Goal: Task Accomplishment & Management: Manage account settings

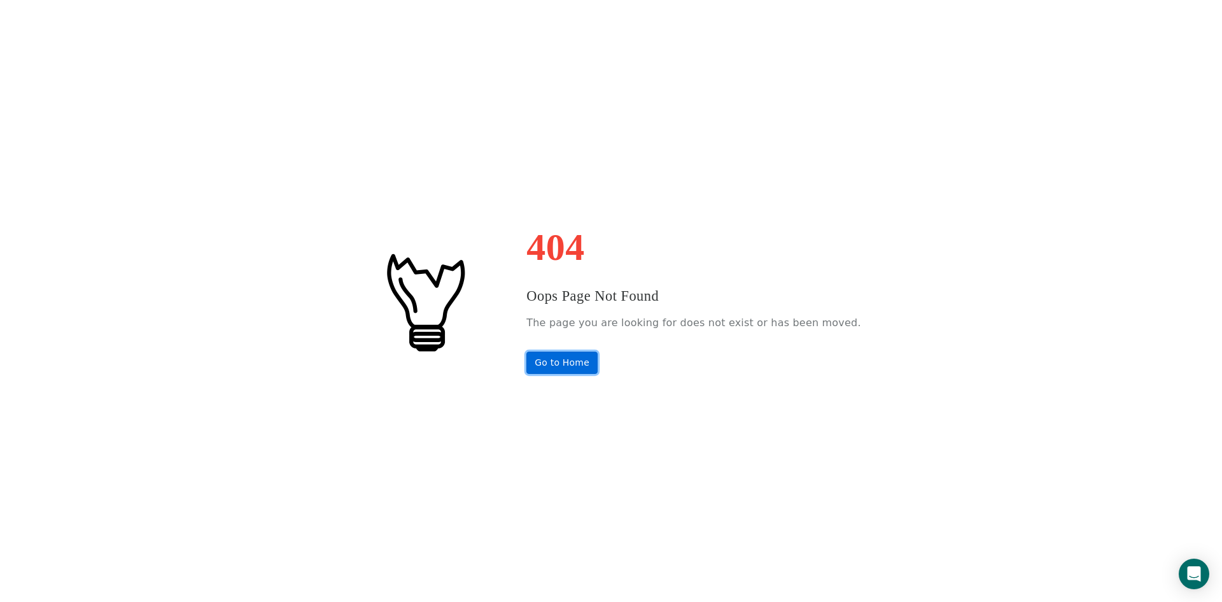
click at [579, 363] on link "Go to Home" at bounding box center [562, 362] width 71 height 22
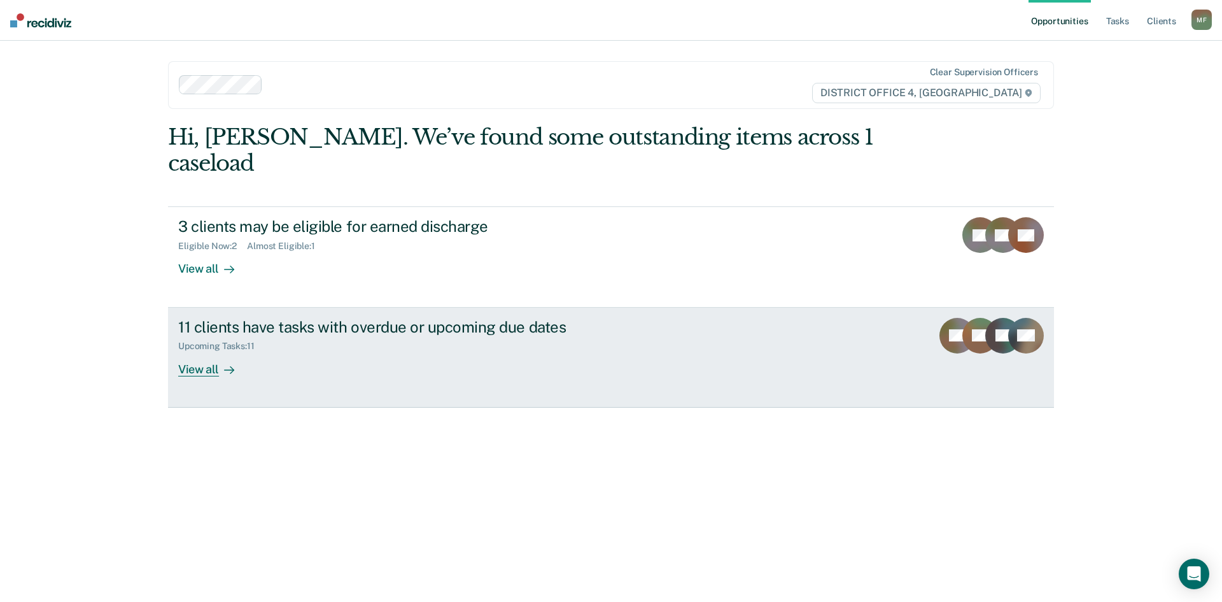
click at [348, 318] on div "11 clients have tasks with overdue or upcoming due dates" at bounding box center [401, 327] width 447 height 18
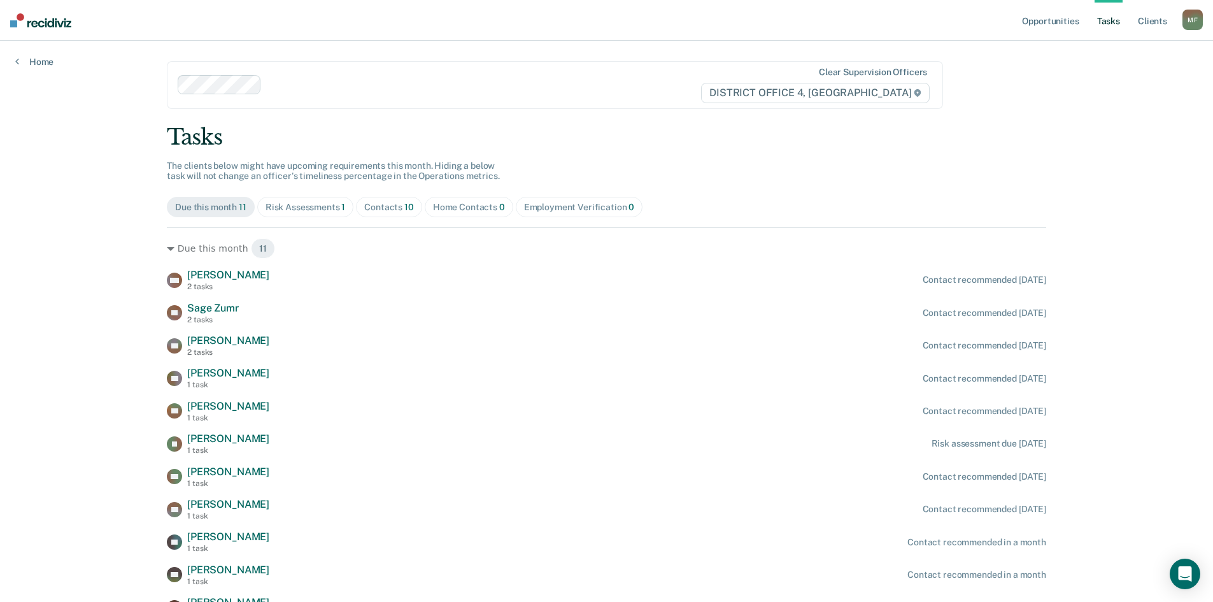
scroll to position [67, 0]
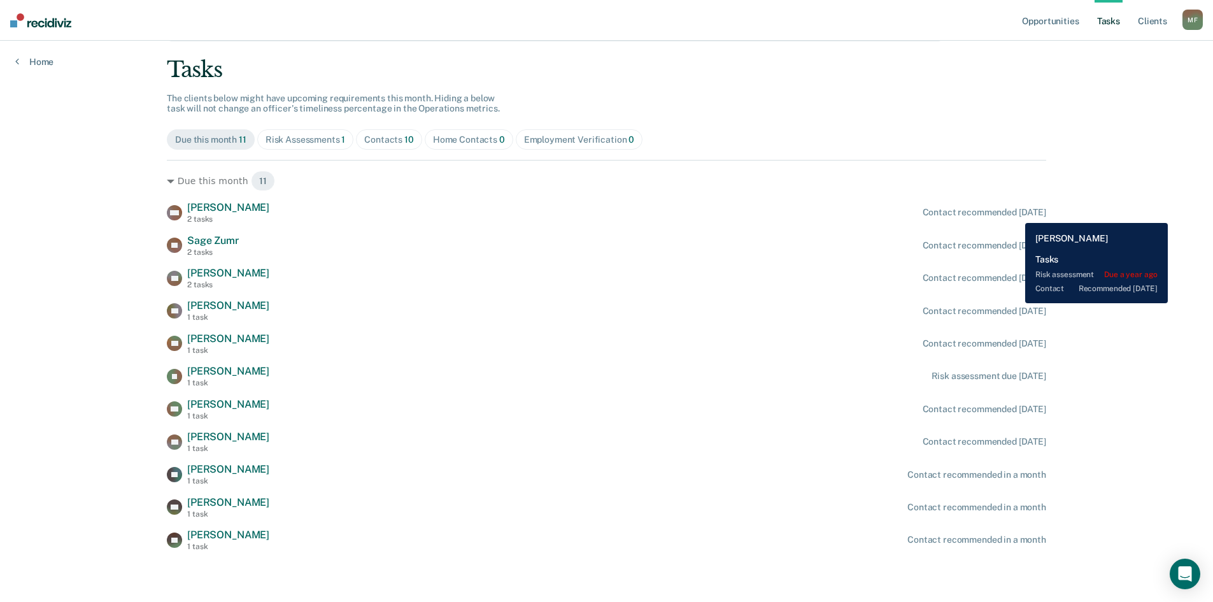
click at [1016, 213] on div "Contact recommended [DATE]" at bounding box center [985, 212] width 124 height 11
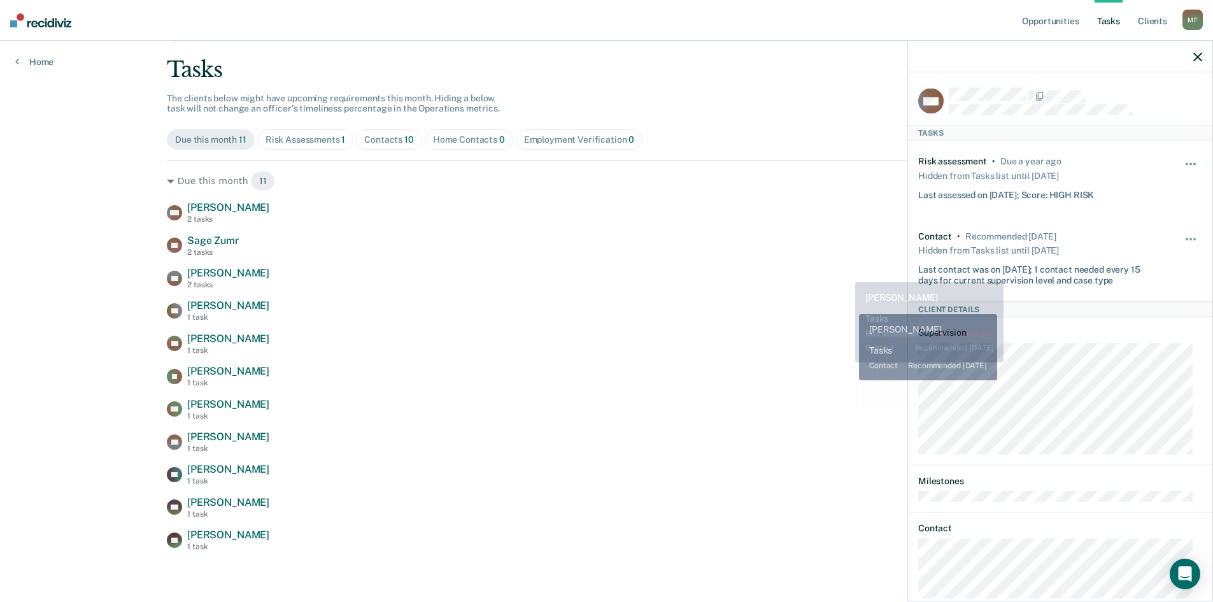
click at [847, 236] on div "SZ Sage Zumr 2 tasks Contact recommended [DATE]" at bounding box center [606, 245] width 879 height 22
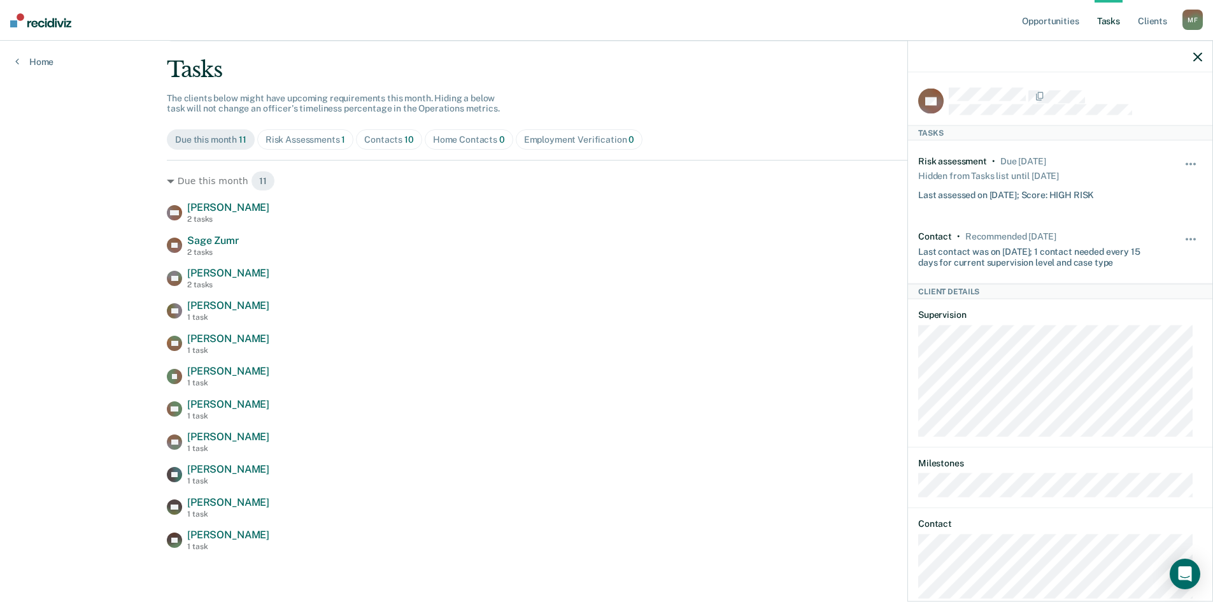
click at [762, 282] on div "BB [PERSON_NAME] 2 tasks Contact recommended [DATE]" at bounding box center [606, 278] width 879 height 22
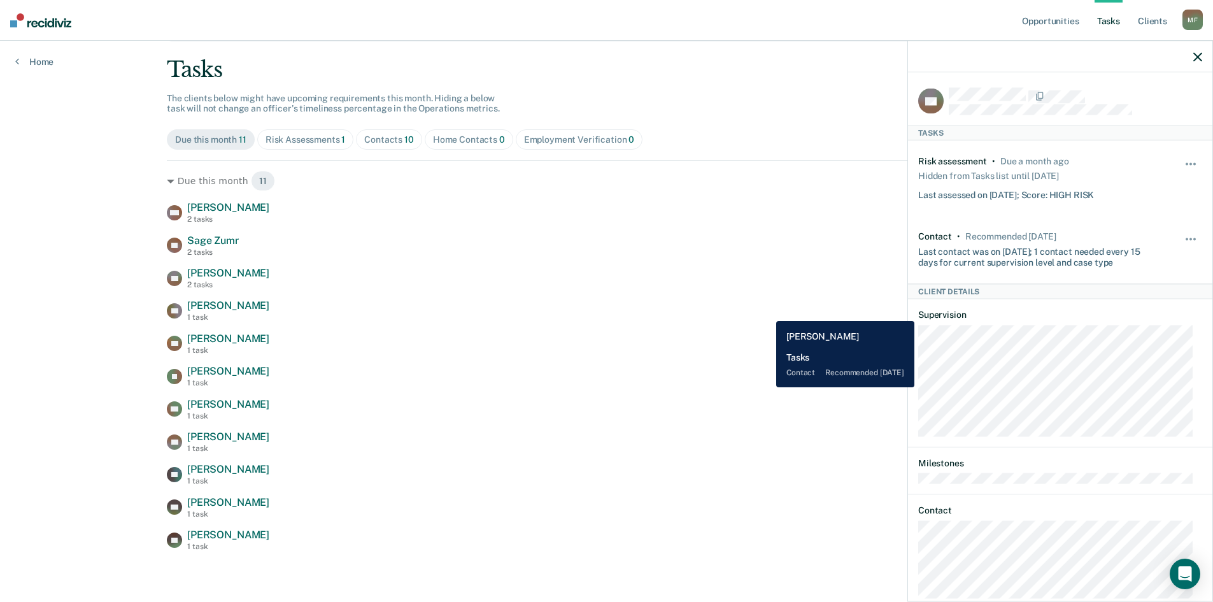
click at [767, 311] on div "RB [PERSON_NAME] 1 task Contact recommended [DATE]" at bounding box center [606, 310] width 879 height 22
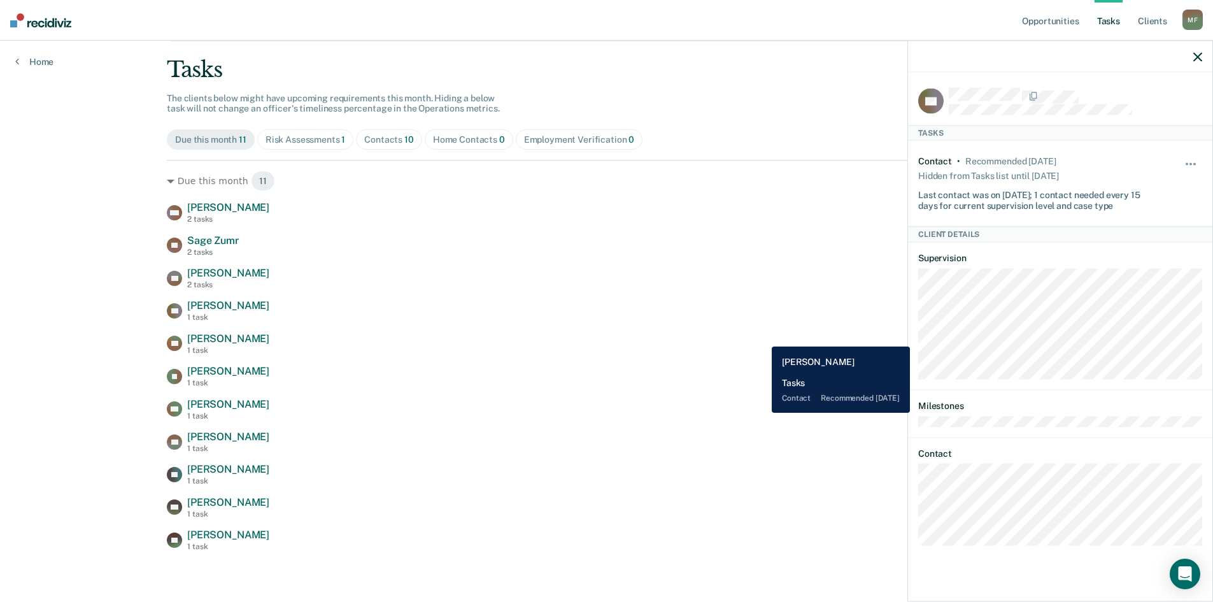
drag, startPoint x: 762, startPoint y: 337, endPoint x: 763, endPoint y: 350, distance: 13.4
click at [762, 338] on div "BS [PERSON_NAME] 1 task Contact recommended [DATE]" at bounding box center [606, 343] width 879 height 22
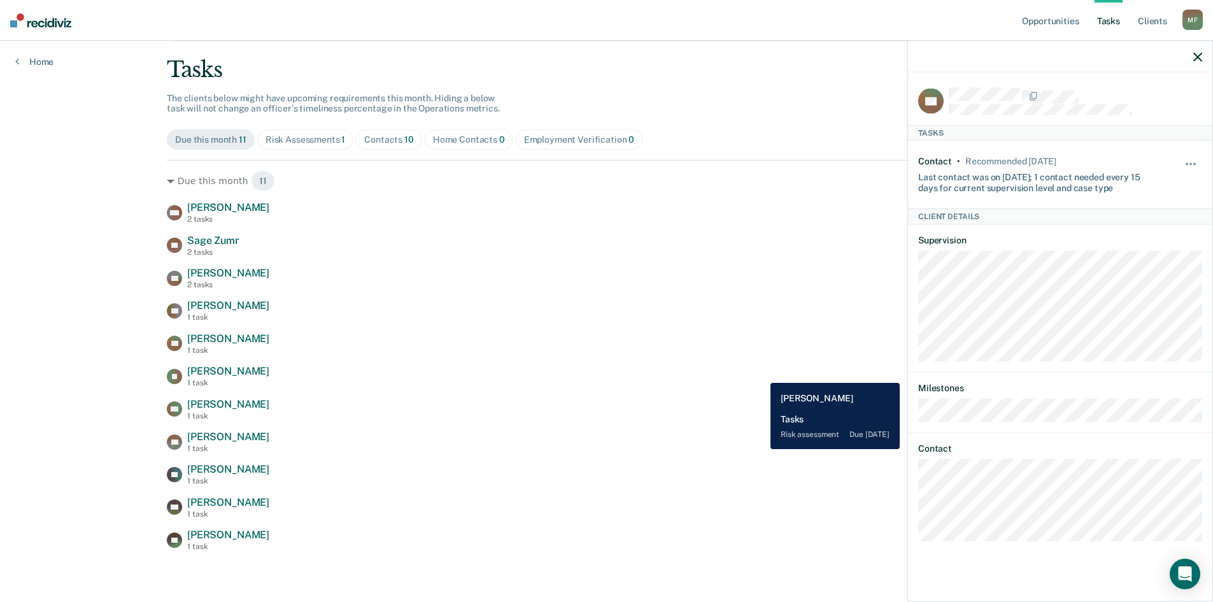
drag, startPoint x: 761, startPoint y: 373, endPoint x: 758, endPoint y: 385, distance: 11.7
click at [760, 375] on div "IG [PERSON_NAME] 1 task Risk assessment due [DATE]" at bounding box center [606, 376] width 879 height 22
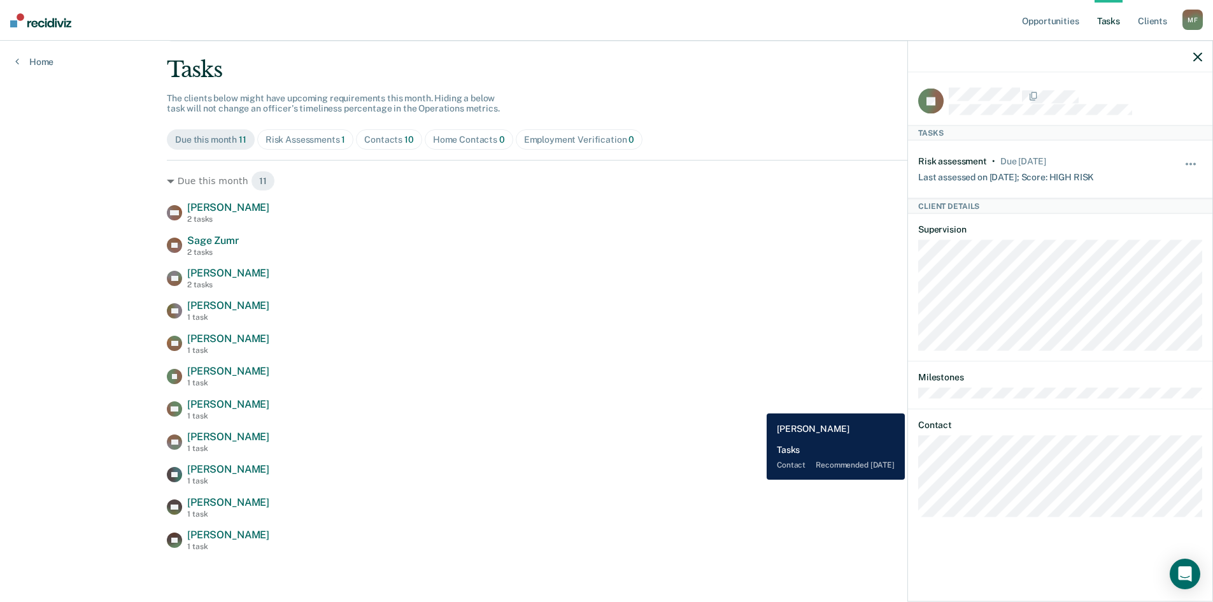
click at [757, 404] on div "RH [PERSON_NAME] 1 task Contact recommended [DATE]" at bounding box center [606, 409] width 879 height 22
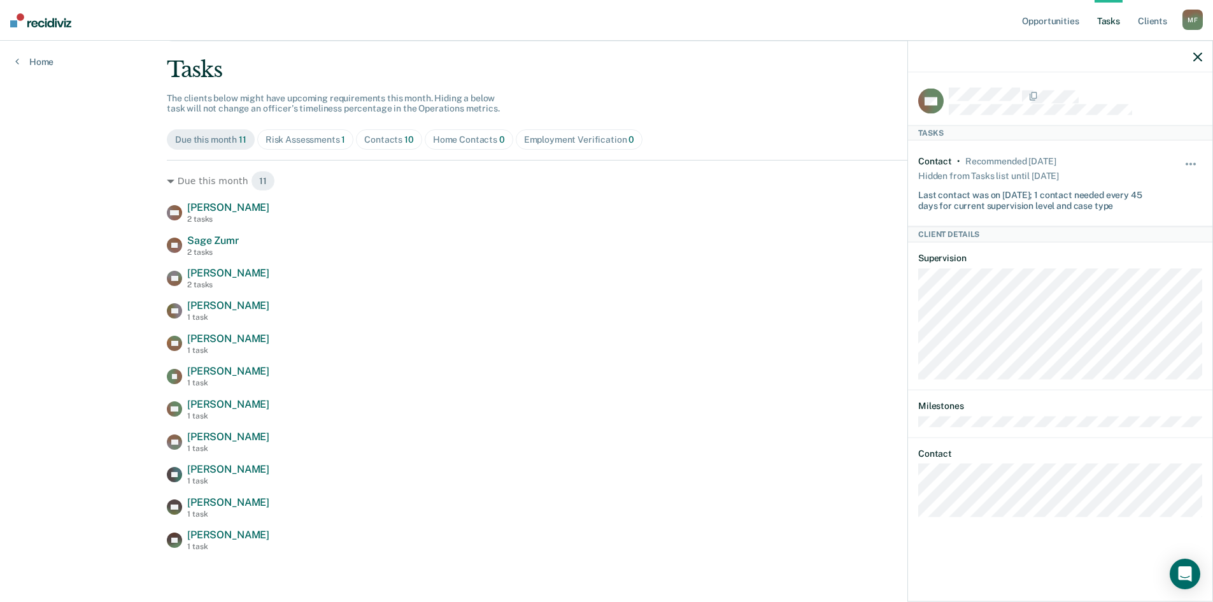
click at [747, 425] on div "[PERSON_NAME] 2 tasks Contact recommended [DATE] [PERSON_NAME] 2 tasks Contact …" at bounding box center [606, 376] width 879 height 350
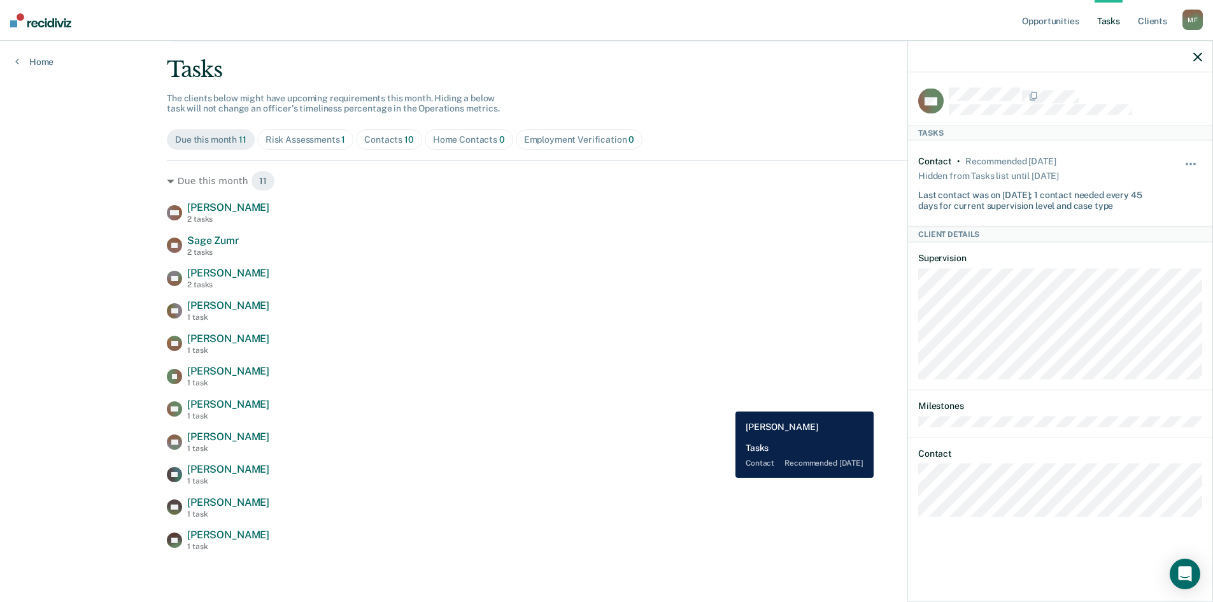
click at [726, 402] on div "RH [PERSON_NAME] 1 task Contact recommended [DATE]" at bounding box center [606, 409] width 879 height 22
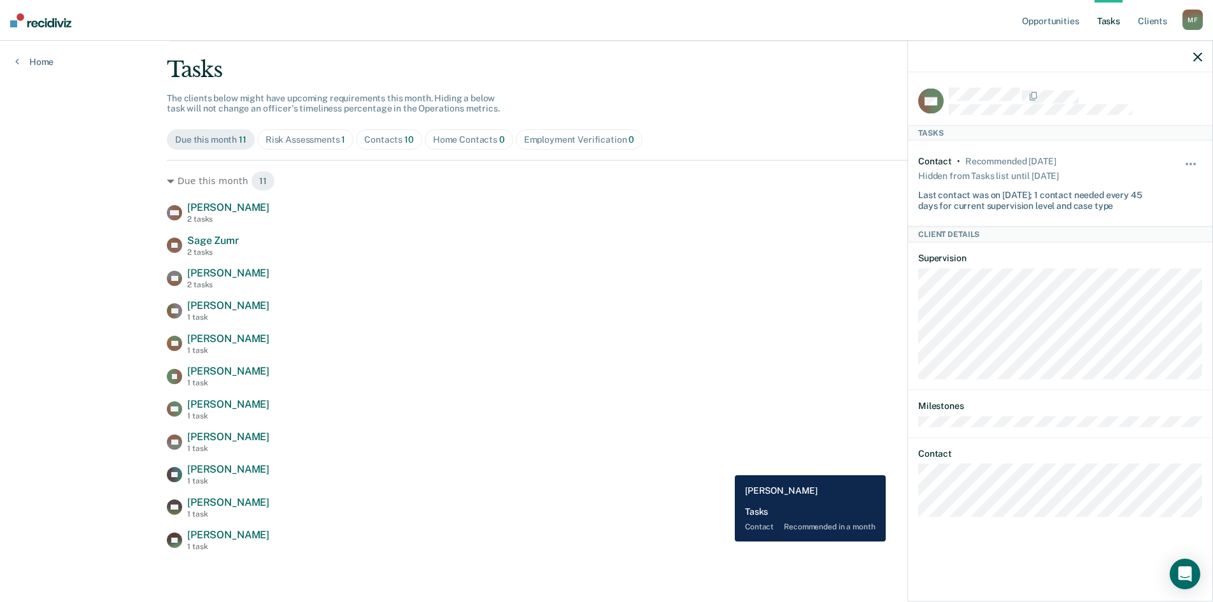
click at [725, 465] on div "RF [PERSON_NAME] 1 task Contact recommended in a month" at bounding box center [606, 474] width 879 height 22
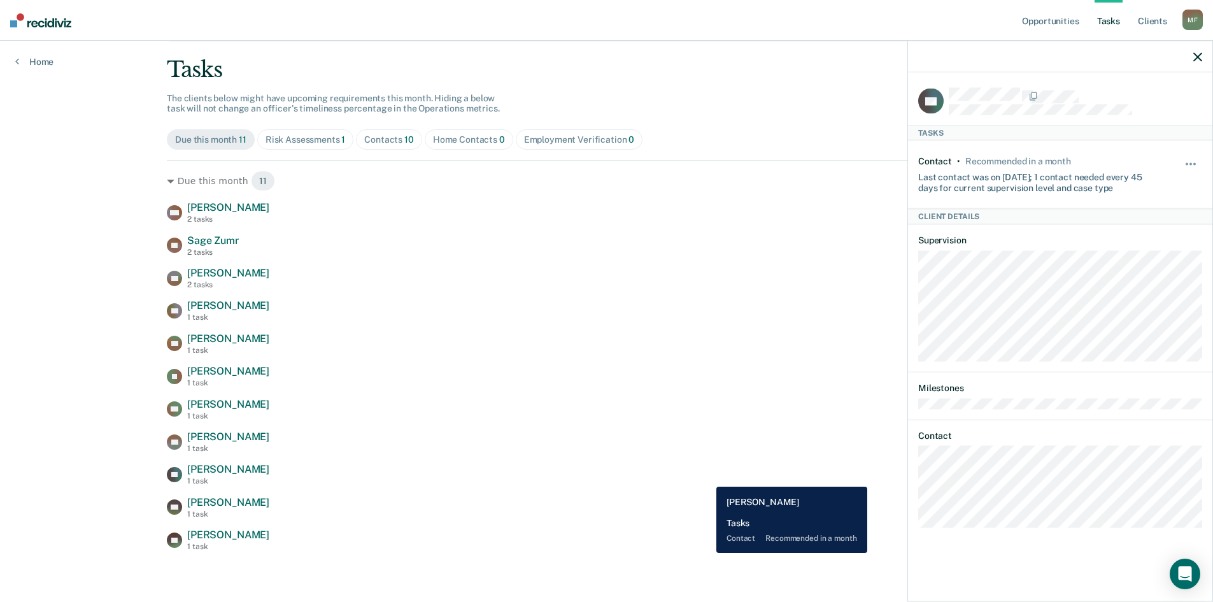
click at [707, 477] on div "RF [PERSON_NAME] 1 task Contact recommended in a month" at bounding box center [606, 474] width 879 height 22
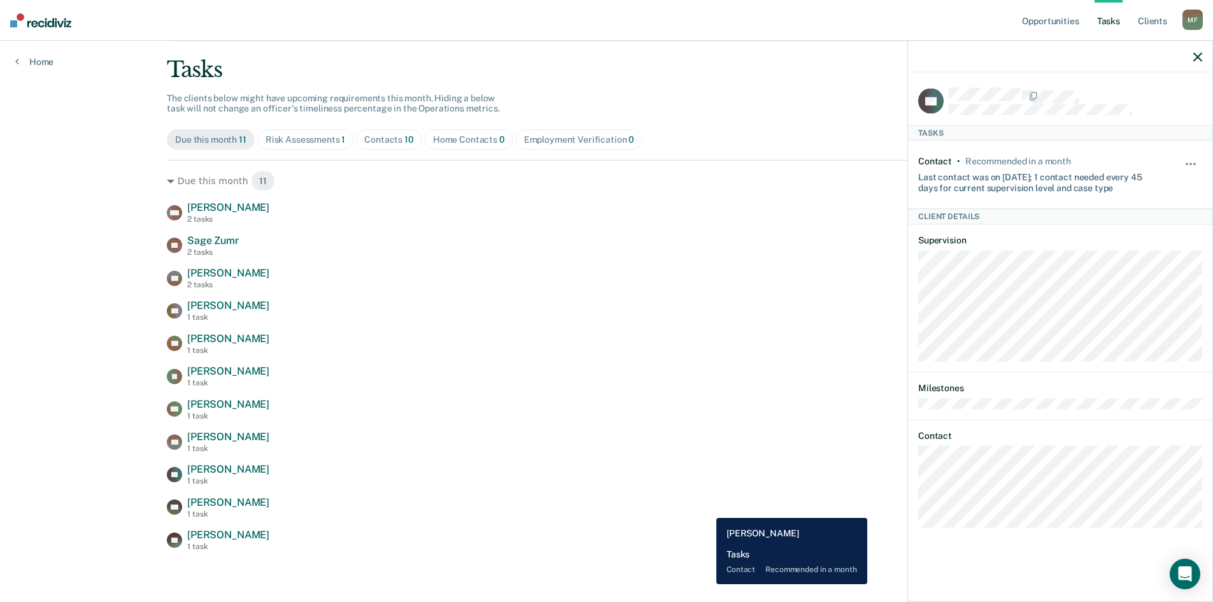
click at [707, 508] on div "KH [PERSON_NAME] 1 task Contact recommended in a month" at bounding box center [606, 507] width 879 height 22
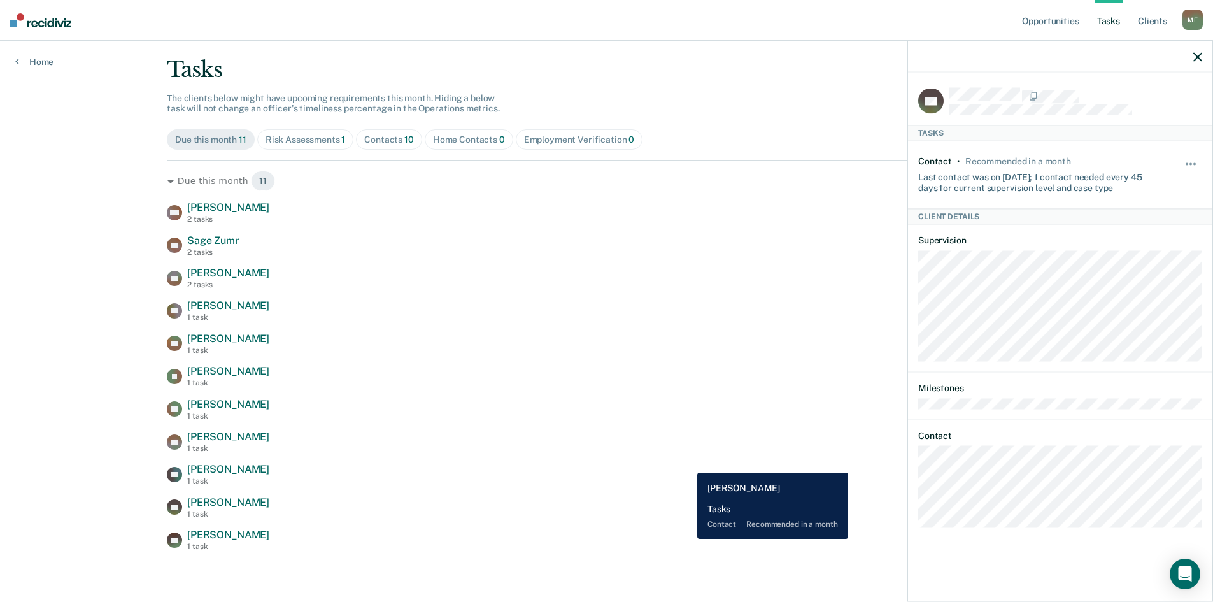
click at [688, 541] on div "EB [PERSON_NAME] 1 task Contact recommended in a month" at bounding box center [606, 539] width 879 height 22
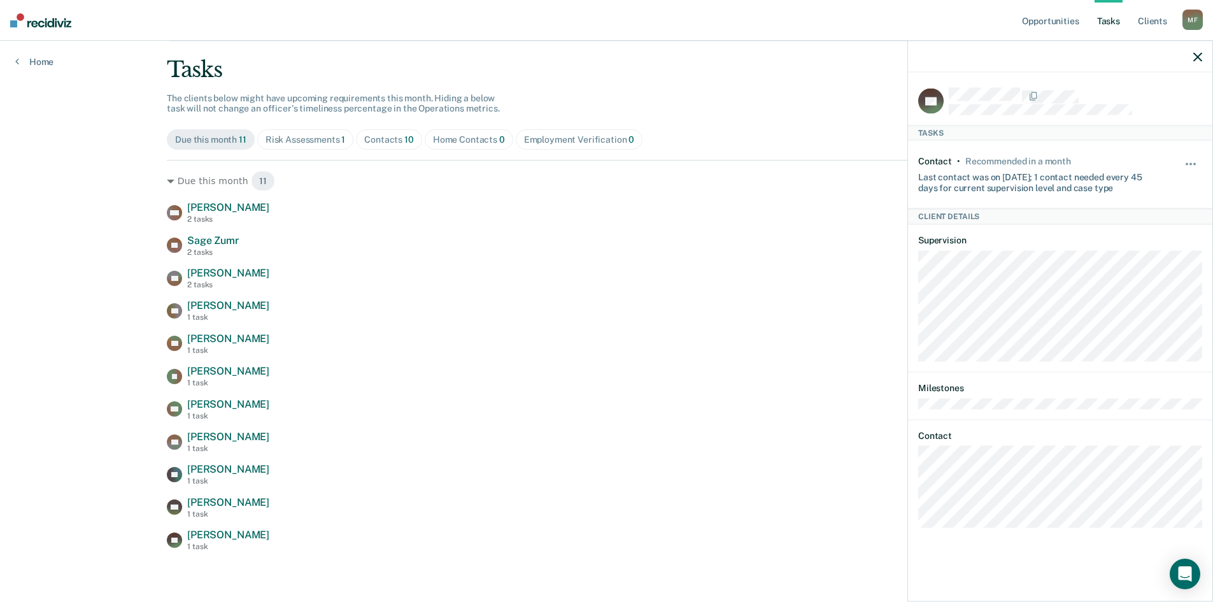
click at [1196, 53] on icon "button" at bounding box center [1197, 56] width 9 height 9
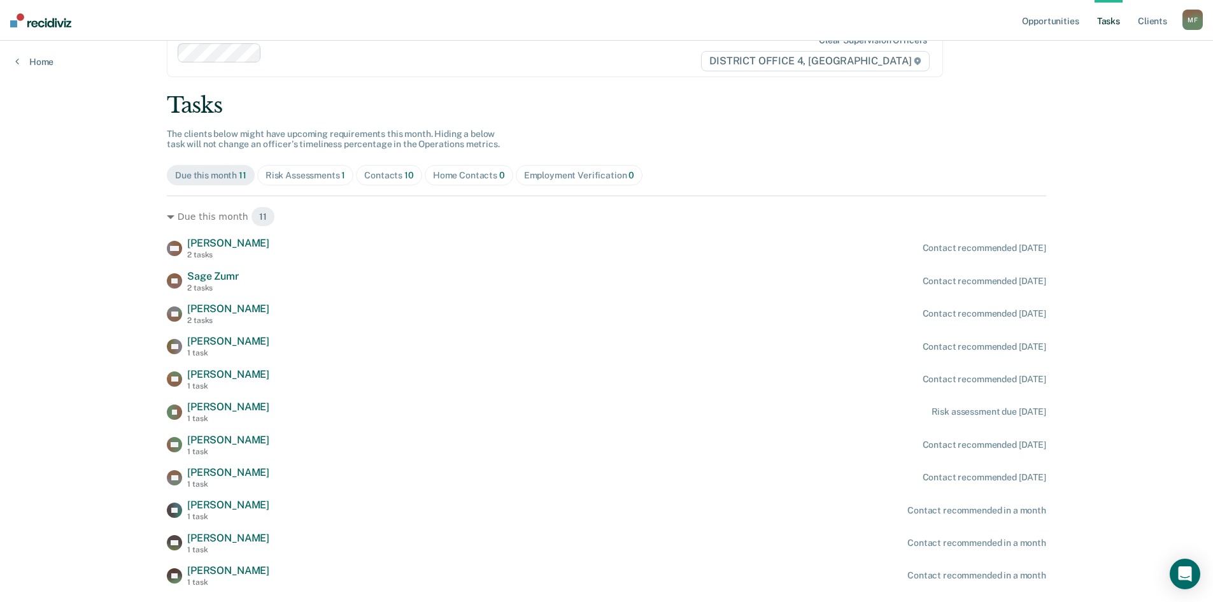
scroll to position [0, 0]
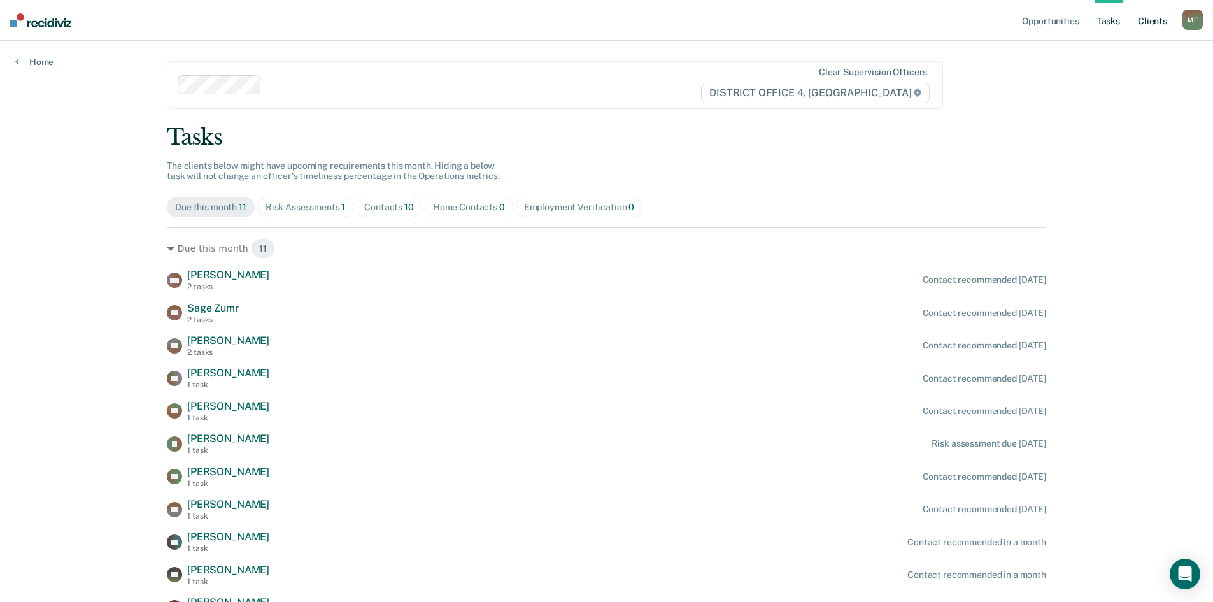
click at [1152, 22] on link "Client s" at bounding box center [1152, 20] width 34 height 41
